Goal: Transaction & Acquisition: Purchase product/service

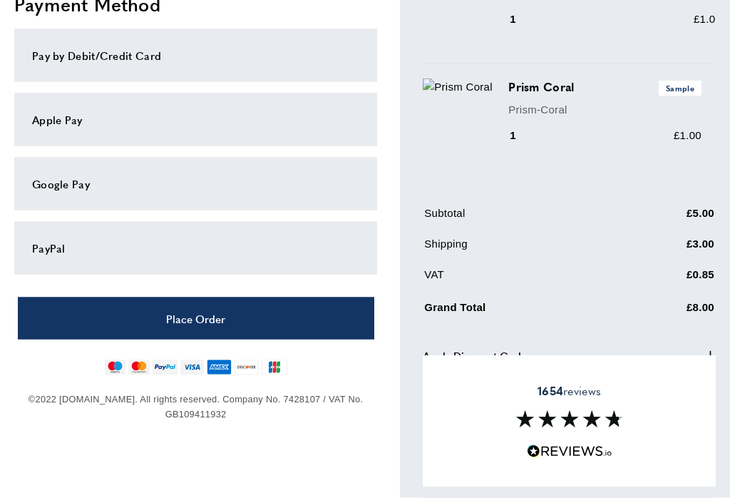
scroll to position [540, 0]
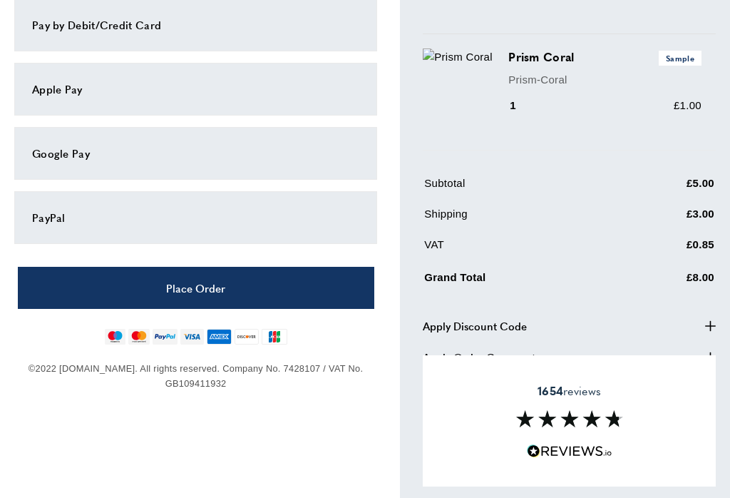
click at [228, 284] on button "Place Order" at bounding box center [196, 288] width 356 height 42
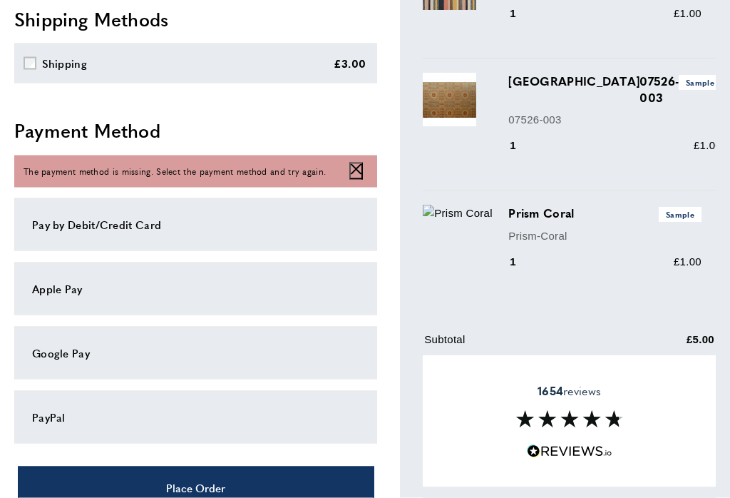
scroll to position [397, 0]
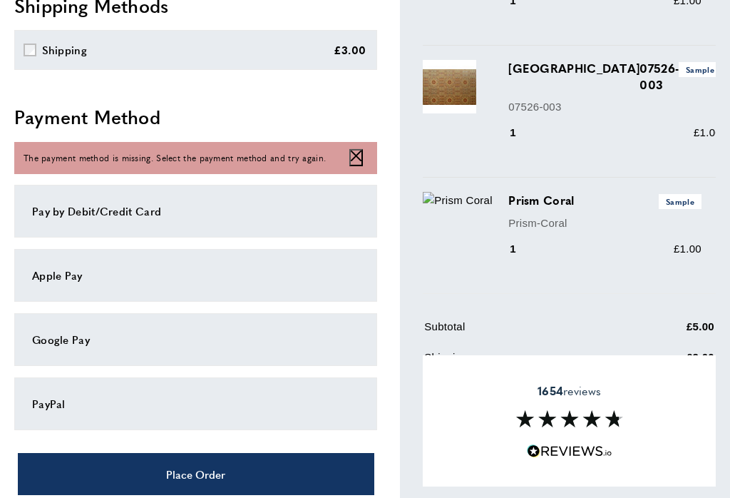
click at [85, 395] on div "PayPal" at bounding box center [195, 403] width 327 height 17
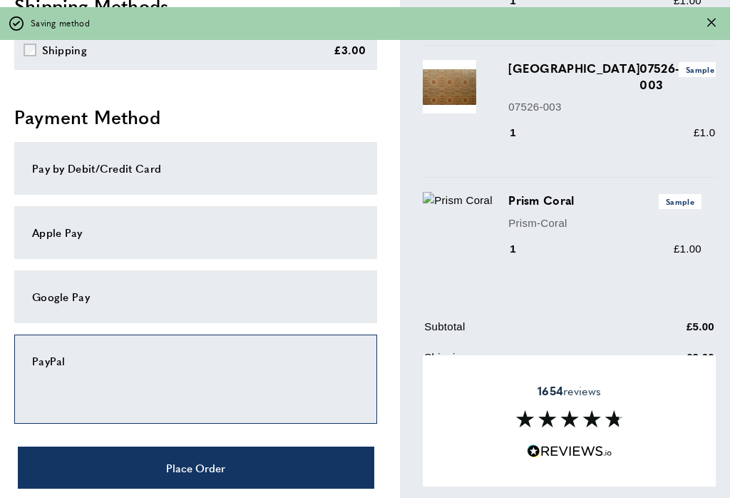
click at [202, 428] on div "Pay by Debit/Credit Card Apple Pay" at bounding box center [195, 288] width 363 height 293
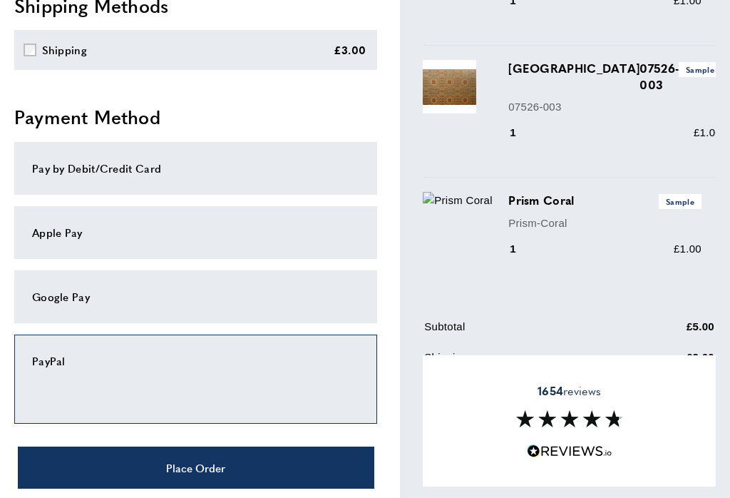
click at [120, 356] on div "PayPal" at bounding box center [195, 360] width 327 height 17
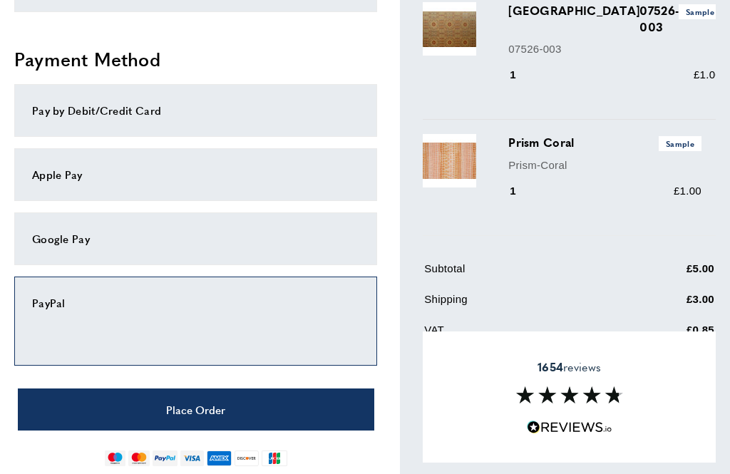
click at [60, 111] on div "Pay by Debit/Credit Card" at bounding box center [195, 110] width 327 height 17
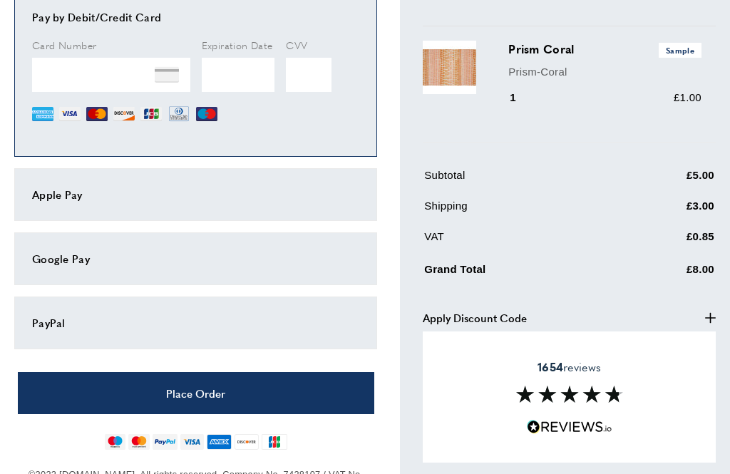
scroll to position [547, 0]
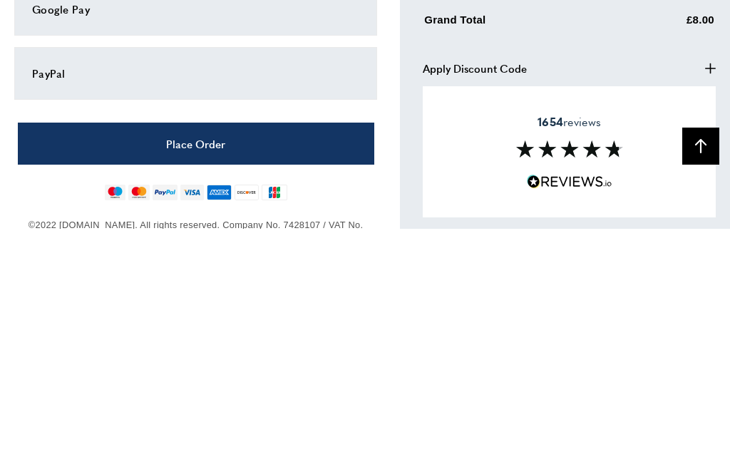
click at [240, 368] on button "Place Order" at bounding box center [196, 389] width 356 height 42
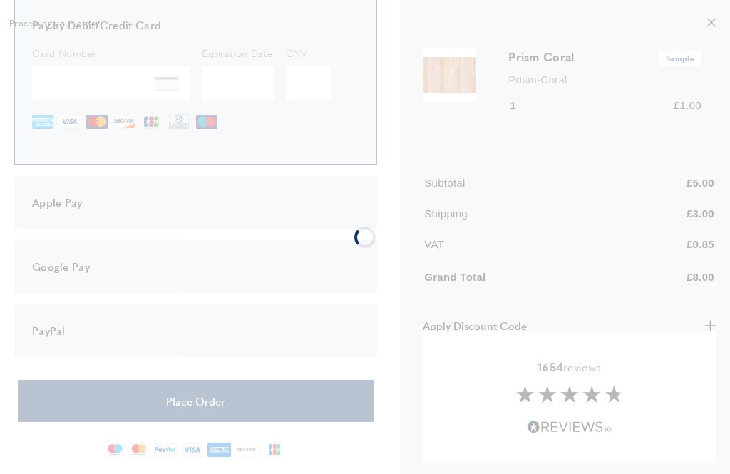
scroll to position [0, 0]
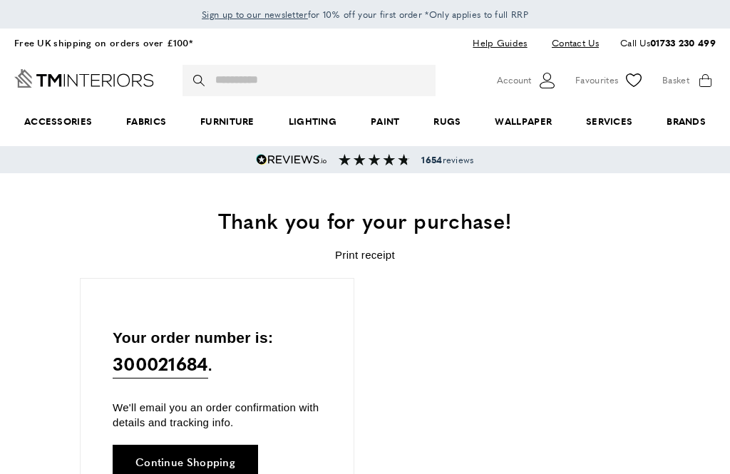
scroll to position [0, 274]
